Goal: Navigation & Orientation: Find specific page/section

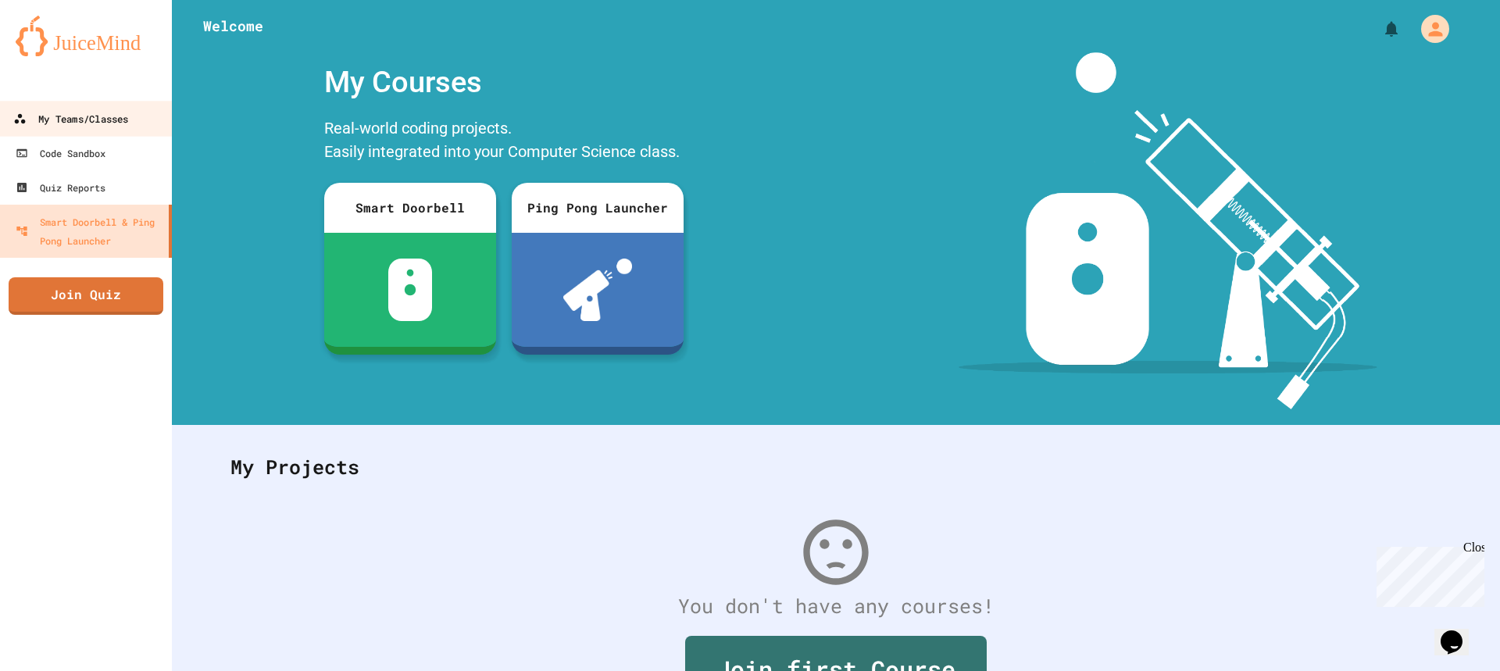
click at [69, 111] on div "My Teams/Classes" at bounding box center [70, 119] width 115 height 20
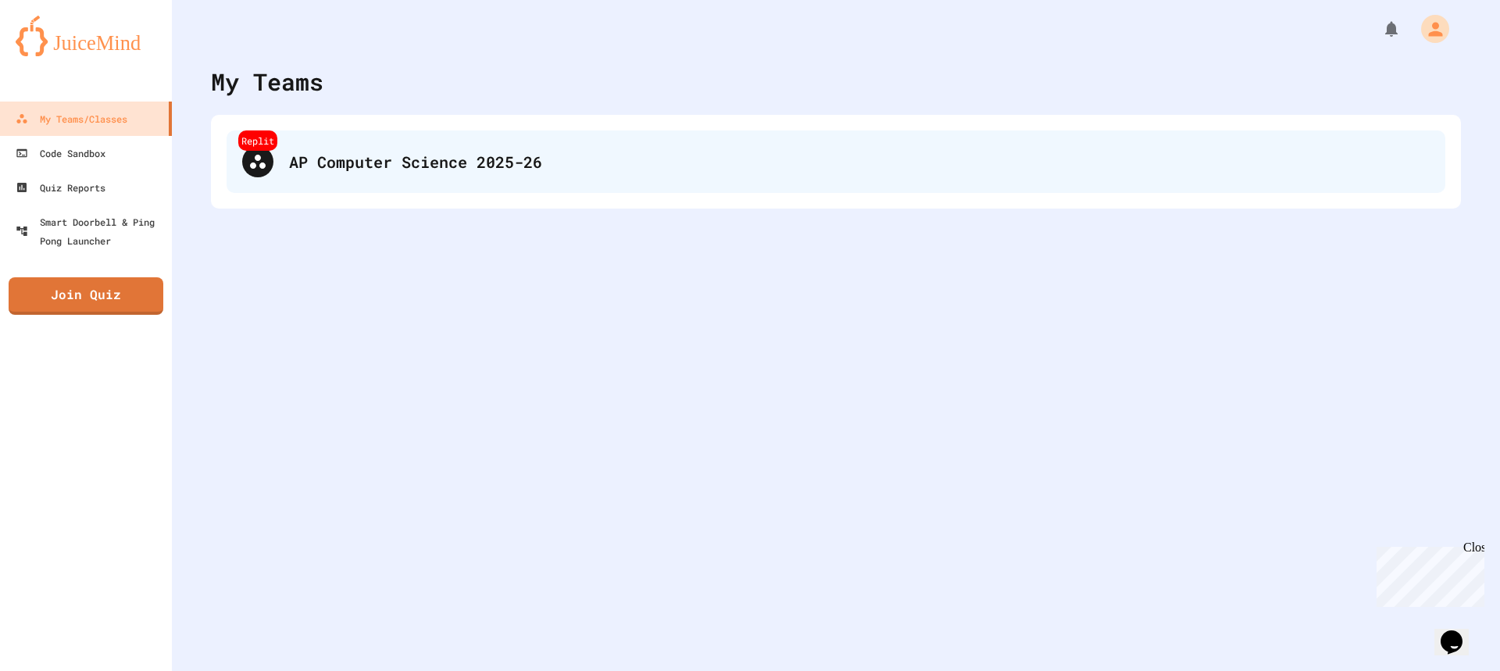
click at [447, 171] on div "AP Computer Science 2025-26" at bounding box center [859, 161] width 1141 height 23
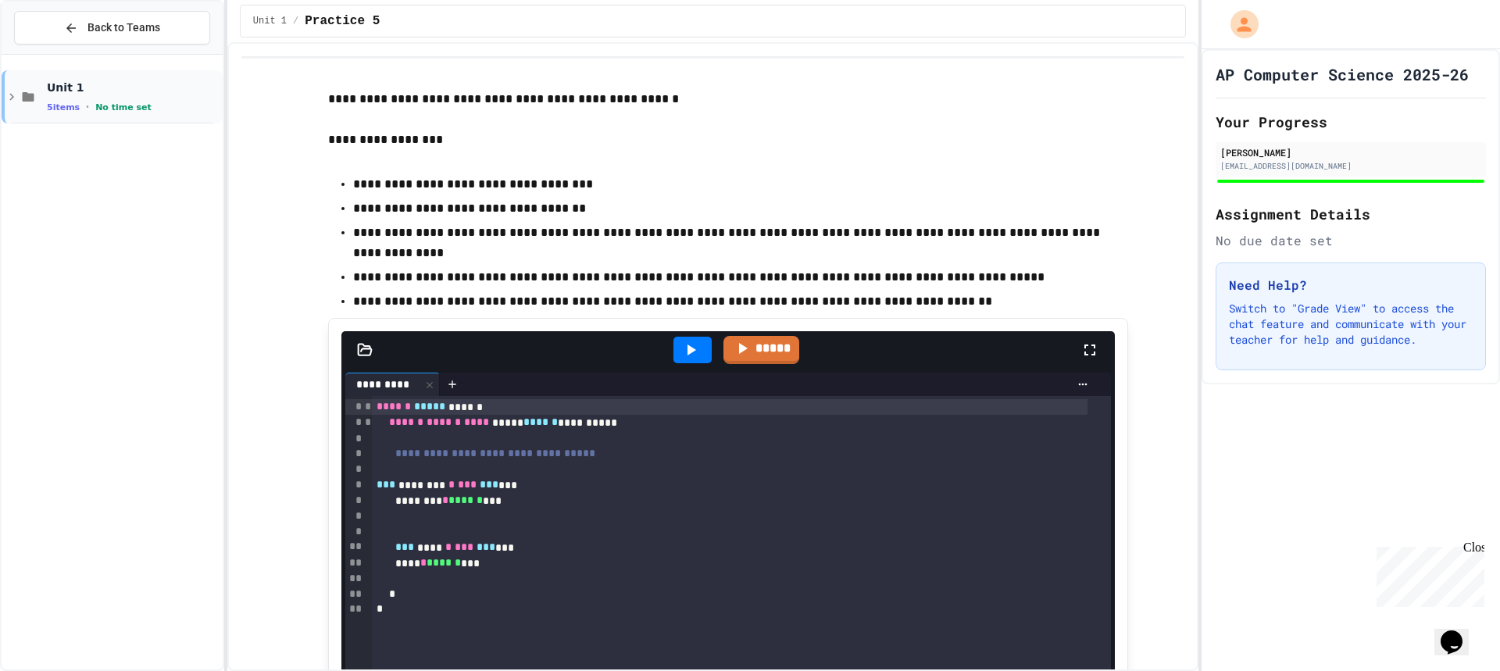
click at [159, 109] on div "5 items • No time set" at bounding box center [133, 107] width 173 height 13
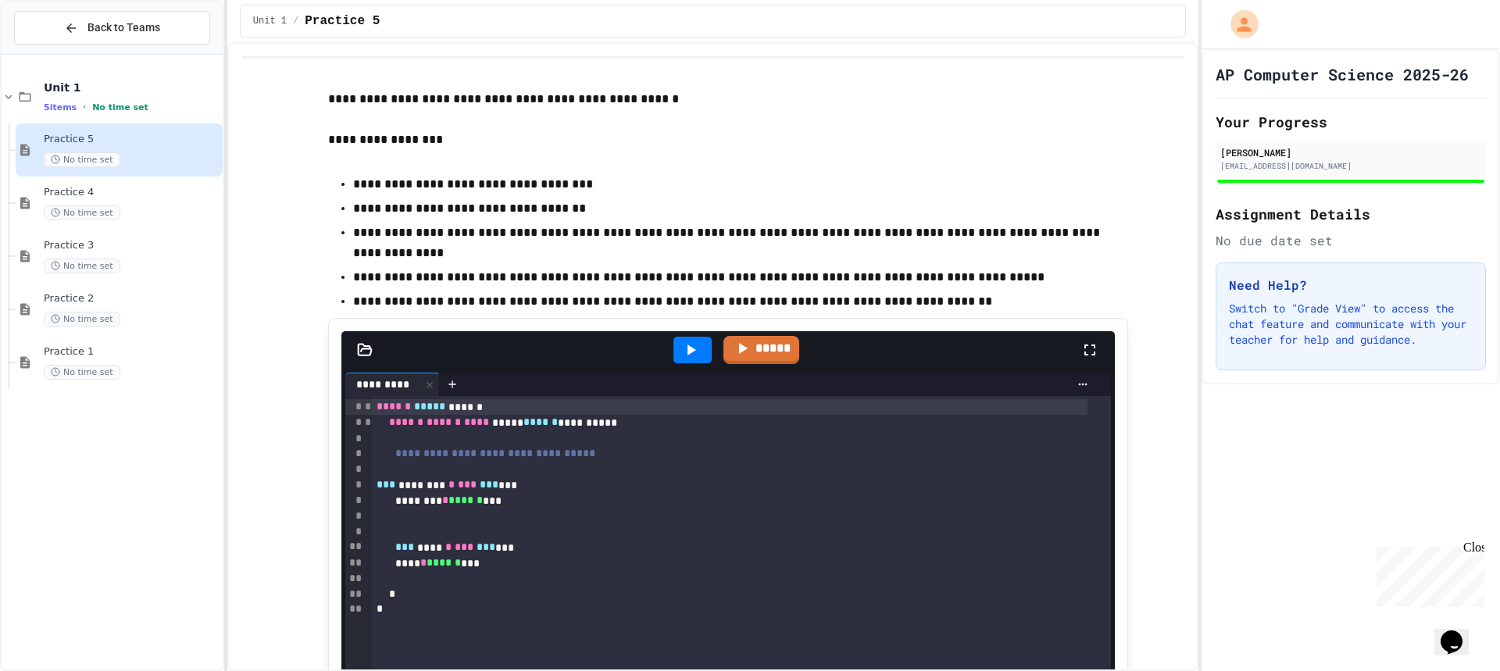
click at [60, 43] on button "Back to Teams" at bounding box center [112, 28] width 196 height 34
